Goal: Task Accomplishment & Management: Manage account settings

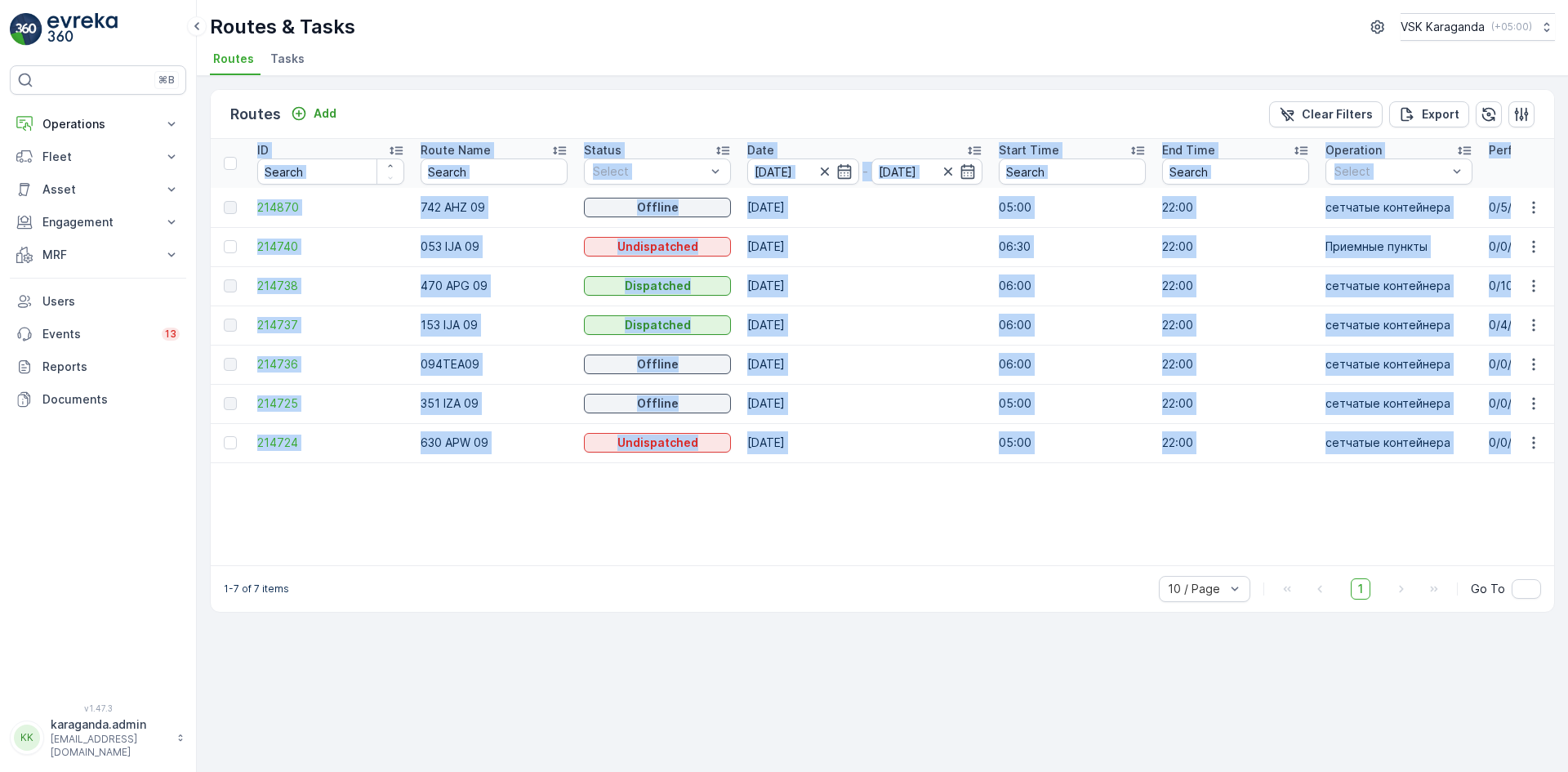
drag, startPoint x: 734, startPoint y: 564, endPoint x: 771, endPoint y: 570, distance: 37.5
click at [771, 565] on div "ID Route Name Status Select Date 12.08.2025 - 12.08.2025 Start Time End Time Op…" at bounding box center [883, 352] width 1344 height 426
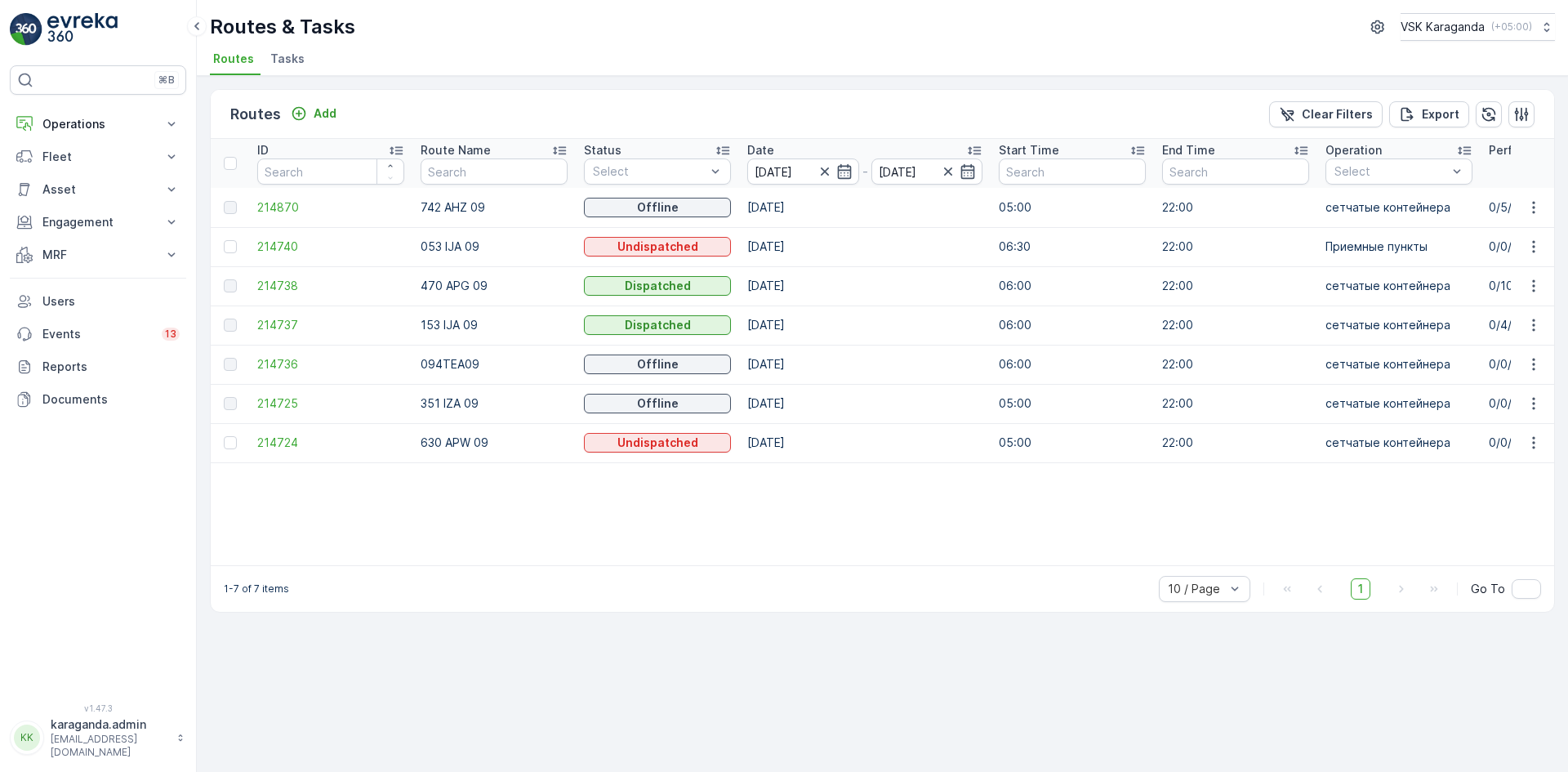
drag, startPoint x: 761, startPoint y: 574, endPoint x: 863, endPoint y: 574, distance: 102.0
click at [863, 574] on div "1-7 of 7 items 10 / Page 1 Go To" at bounding box center [883, 588] width 1344 height 46
click at [39, 241] on button "MRF" at bounding box center [98, 255] width 177 height 33
click at [62, 277] on p "Входящий & Исходящий" at bounding box center [110, 282] width 137 height 16
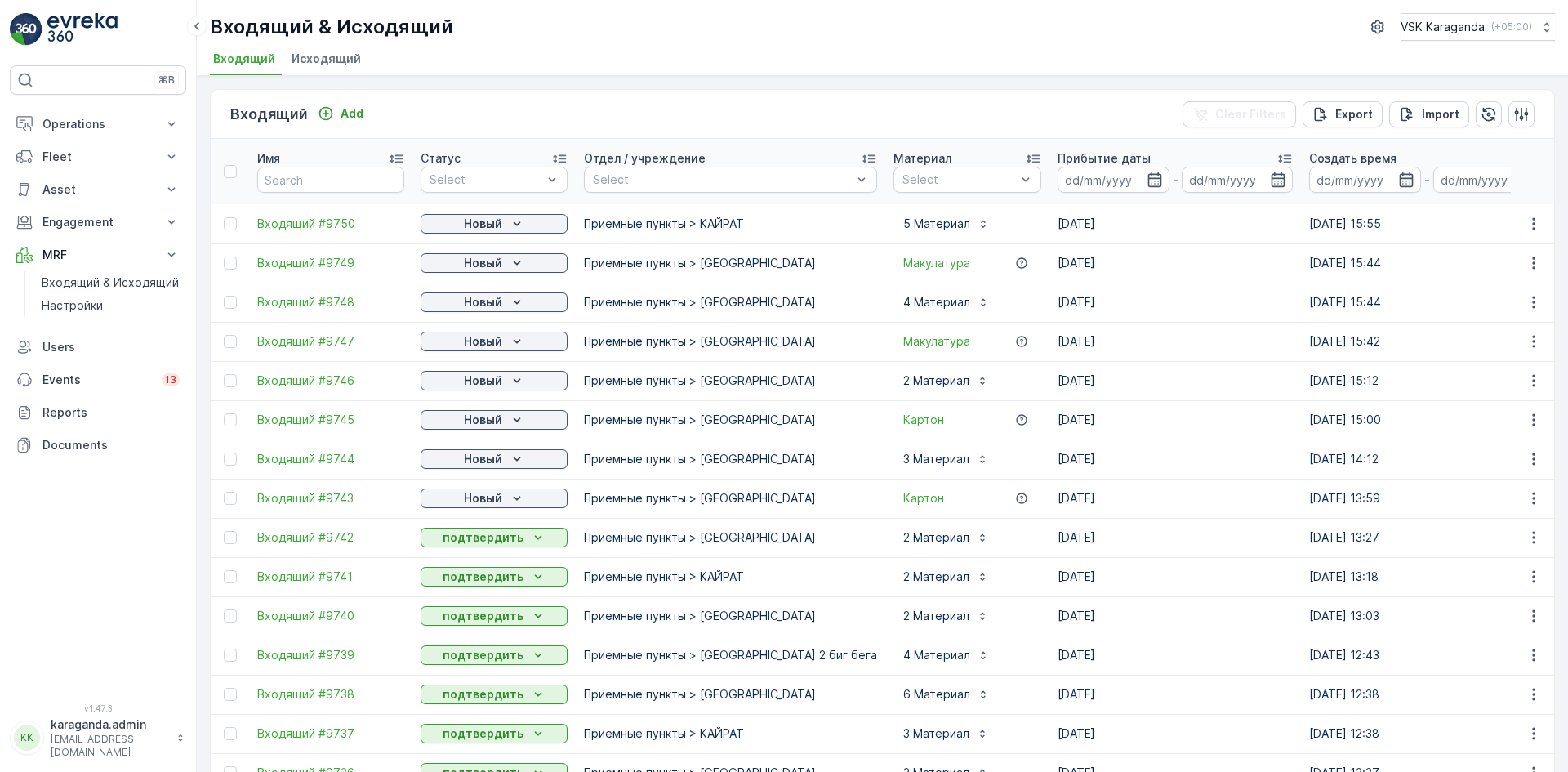
click at [499, 225] on p "Новый" at bounding box center [483, 224] width 39 height 16
click at [474, 274] on span "подтвердить" at bounding box center [467, 271] width 75 height 16
click at [490, 272] on button "Новый" at bounding box center [494, 262] width 147 height 19
drag, startPoint x: 478, startPoint y: 304, endPoint x: 503, endPoint y: 308, distance: 25.3
click at [479, 304] on span "подтвердить" at bounding box center [467, 309] width 75 height 16
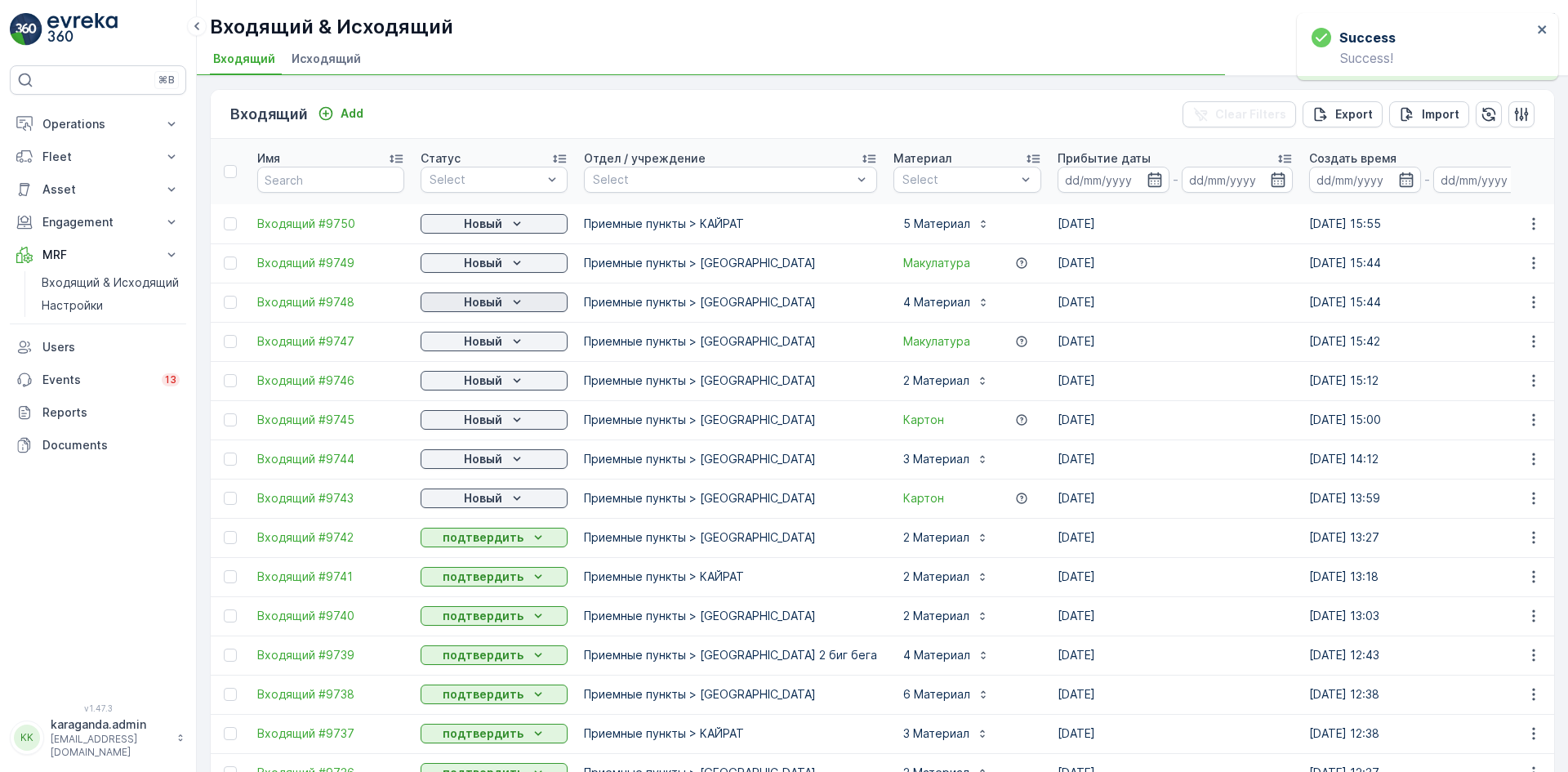
click at [502, 305] on div "Новый" at bounding box center [494, 302] width 134 height 16
click at [475, 352] on span "подтвердить" at bounding box center [467, 349] width 75 height 16
click at [500, 341] on p "Новый" at bounding box center [483, 341] width 39 height 16
click at [474, 384] on span "подтвердить" at bounding box center [467, 389] width 75 height 16
click at [475, 384] on p "Новый" at bounding box center [483, 380] width 39 height 16
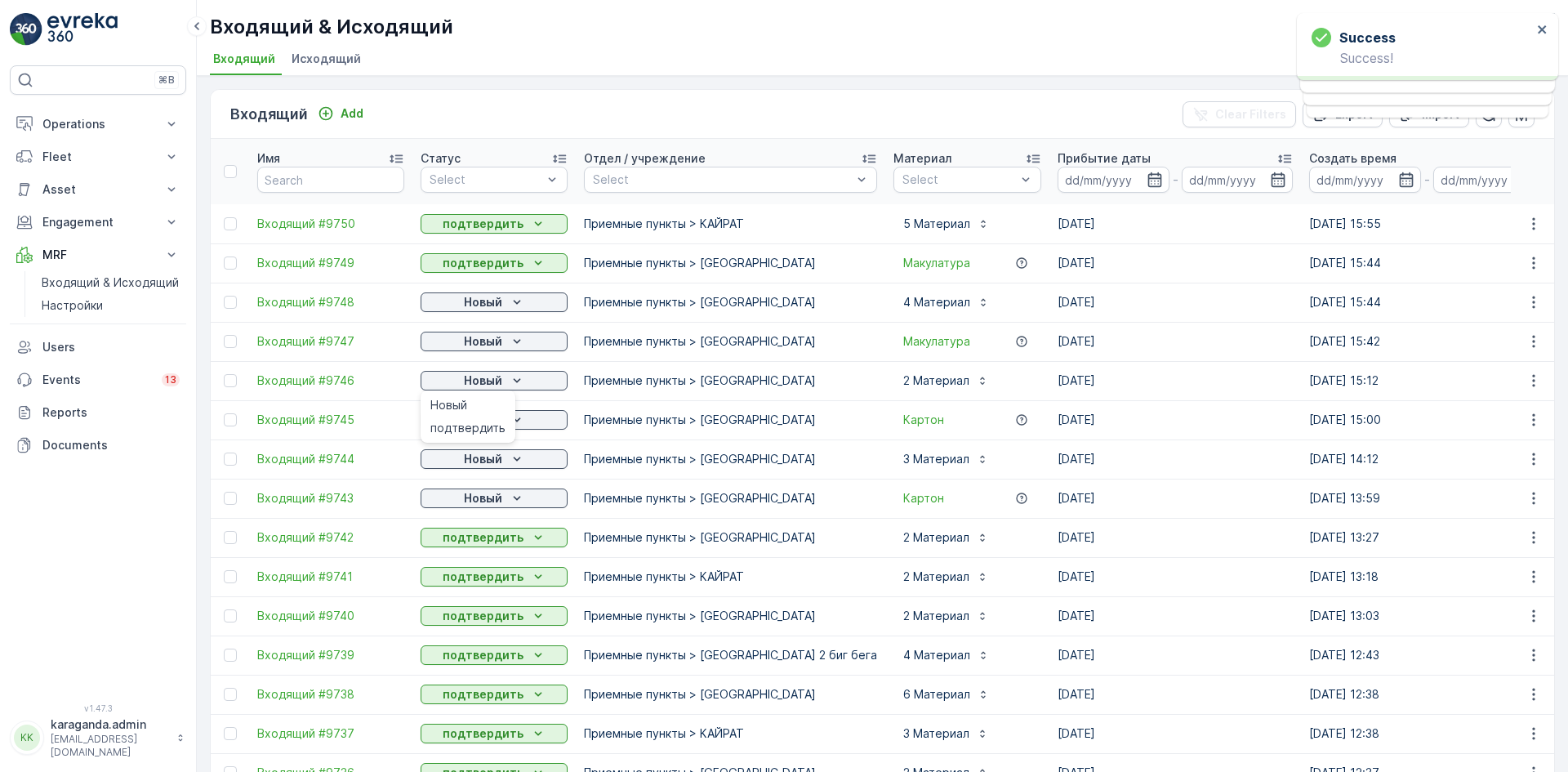
click at [472, 428] on span "подтвердить" at bounding box center [467, 427] width 75 height 16
click at [503, 426] on div "Новый" at bounding box center [494, 420] width 134 height 16
drag, startPoint x: 476, startPoint y: 464, endPoint x: 500, endPoint y: 467, distance: 24.2
click at [476, 467] on span "подтвердить" at bounding box center [467, 467] width 75 height 16
click at [500, 463] on p "Новый" at bounding box center [483, 458] width 39 height 16
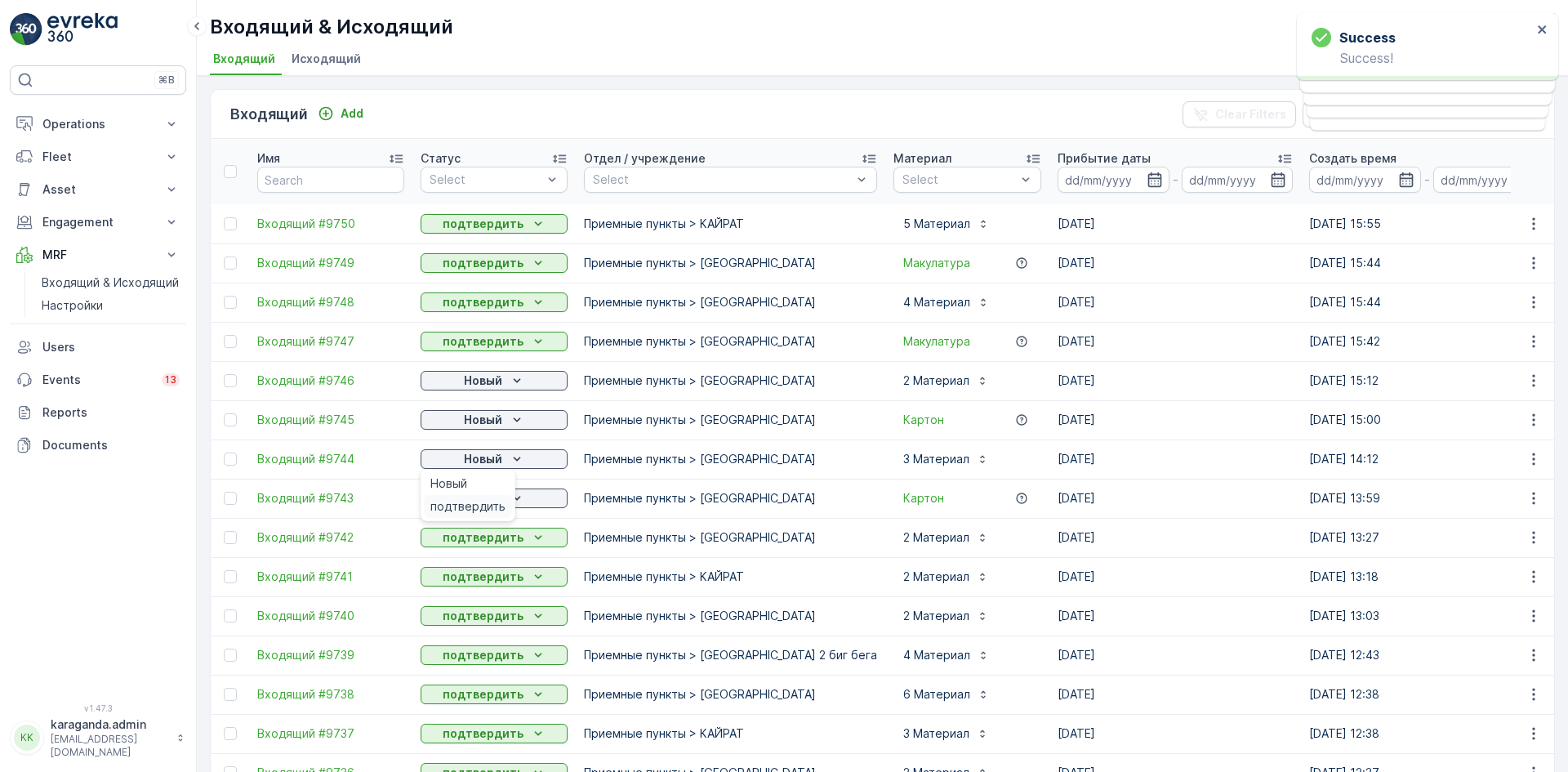
click at [482, 504] on span "подтвердить" at bounding box center [467, 506] width 75 height 16
click at [498, 500] on p "Новый" at bounding box center [483, 498] width 39 height 16
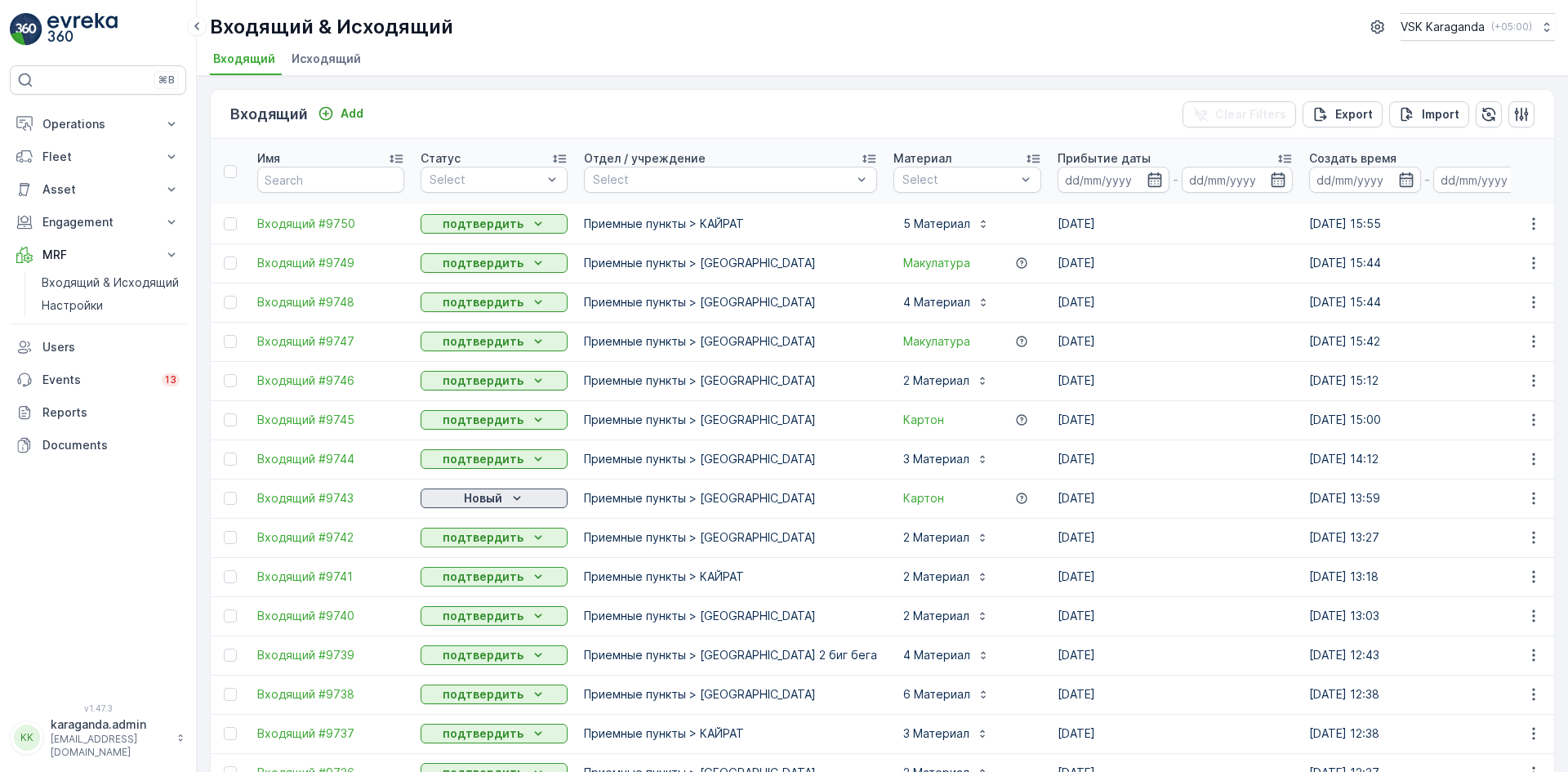
click at [478, 499] on p "Новый" at bounding box center [483, 498] width 39 height 16
click at [477, 541] on span "подтвердить" at bounding box center [467, 545] width 75 height 16
